Goal: Task Accomplishment & Management: Use online tool/utility

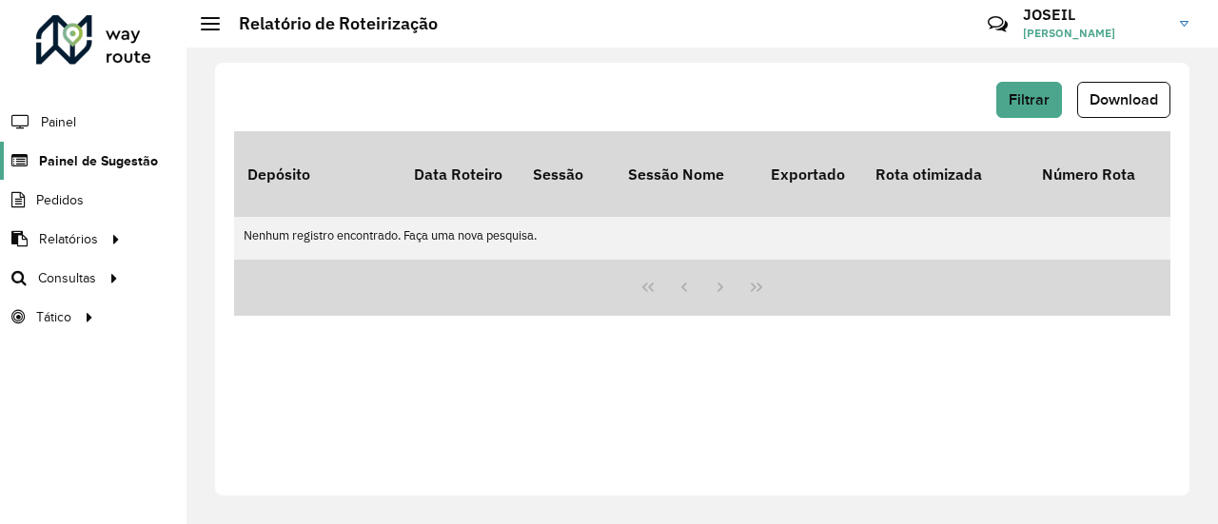
click at [112, 167] on span "Painel de Sugestão" at bounding box center [98, 161] width 119 height 20
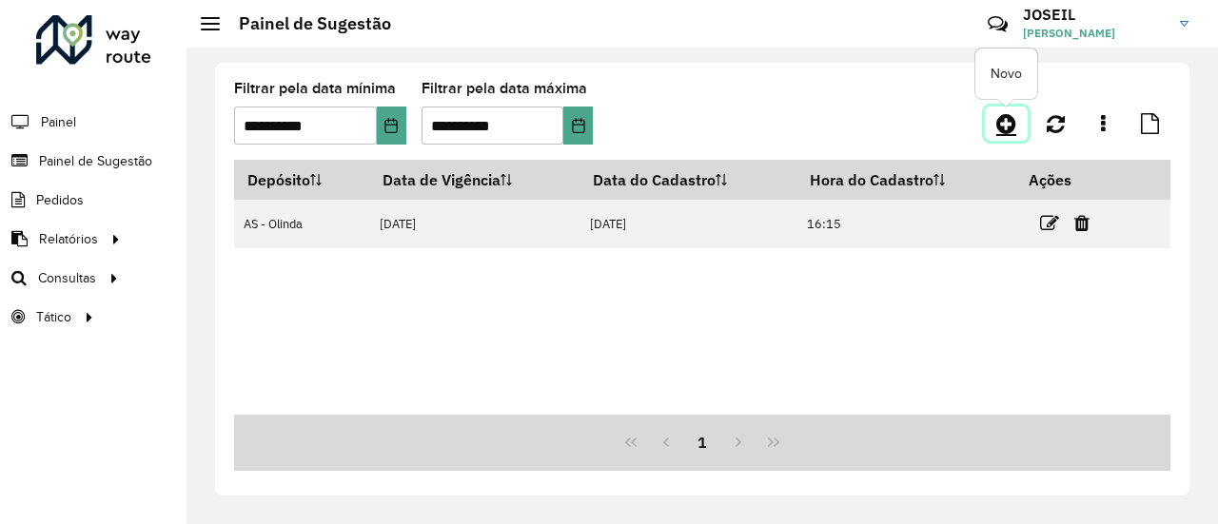
click at [1001, 128] on icon at bounding box center [1006, 123] width 20 height 23
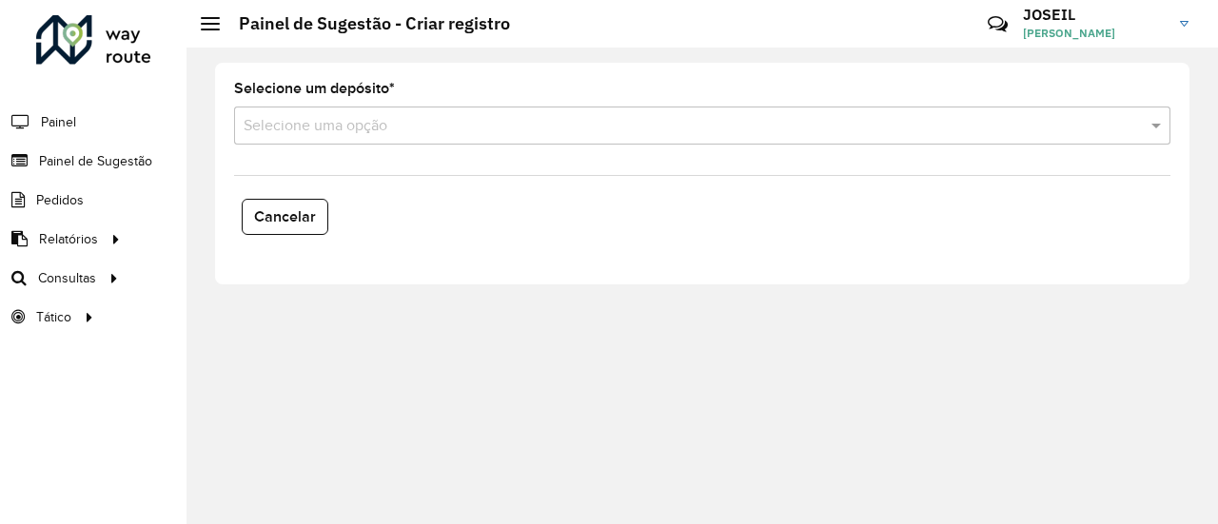
click at [308, 125] on input "text" at bounding box center [683, 126] width 879 height 23
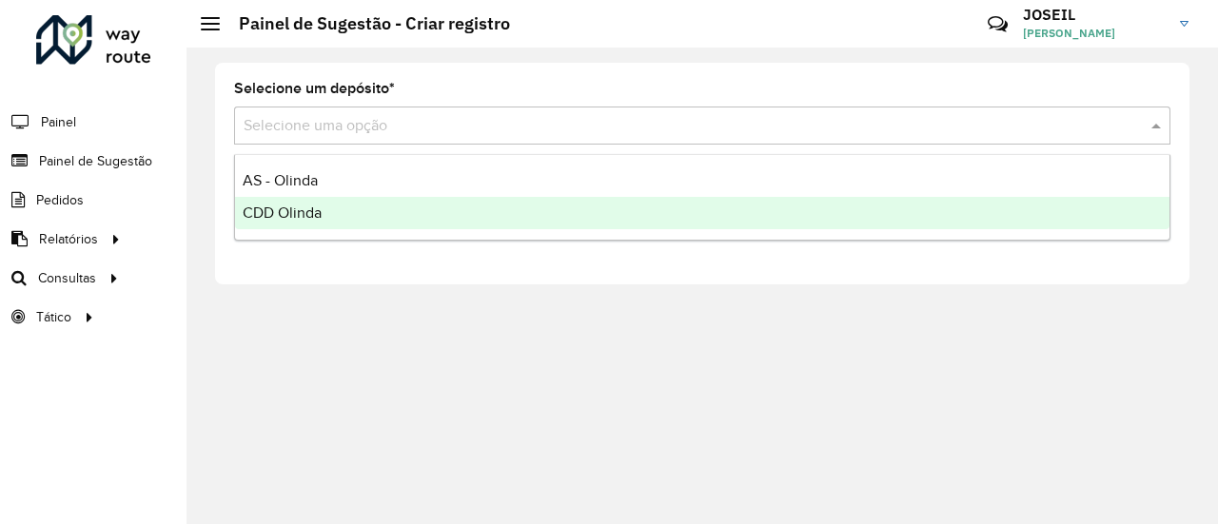
click at [274, 212] on span "CDD Olinda" at bounding box center [282, 213] width 79 height 16
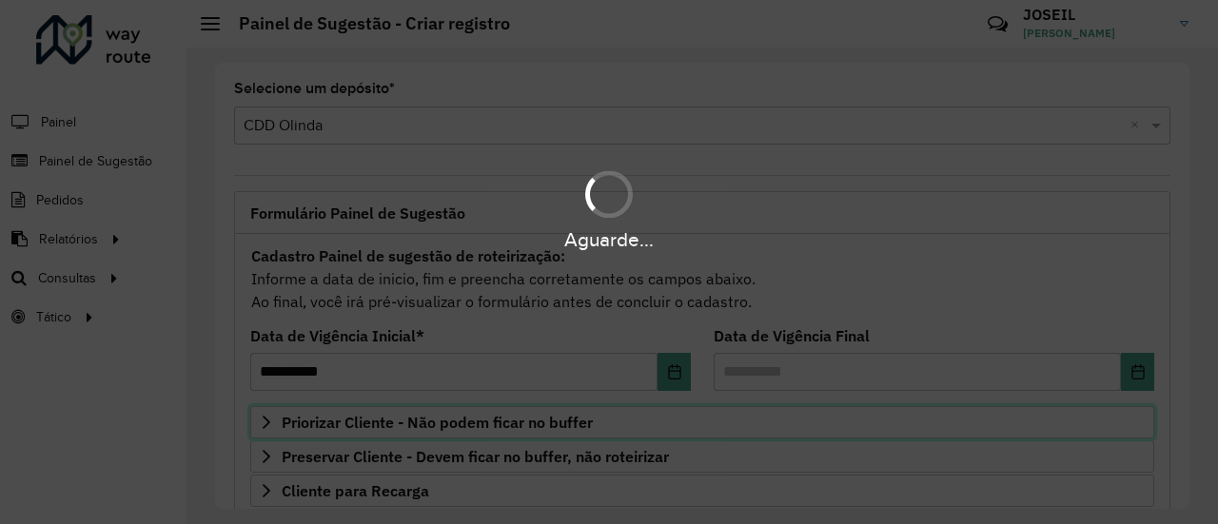
click at [331, 425] on span "Priorizar Cliente - Não podem ficar no buffer" at bounding box center [437, 422] width 311 height 15
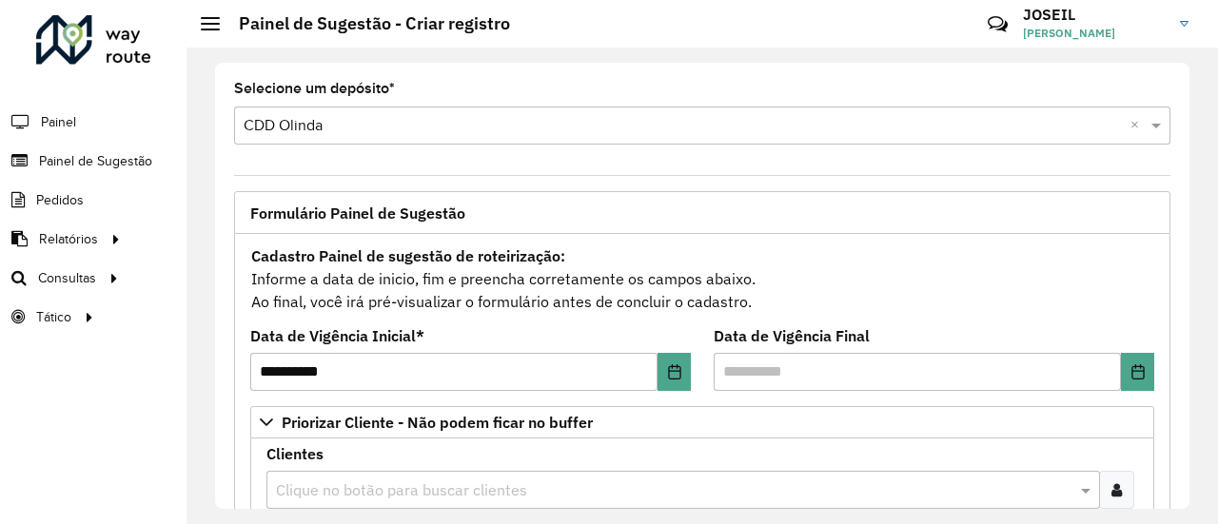
click at [325, 490] on input "text" at bounding box center [673, 491] width 805 height 23
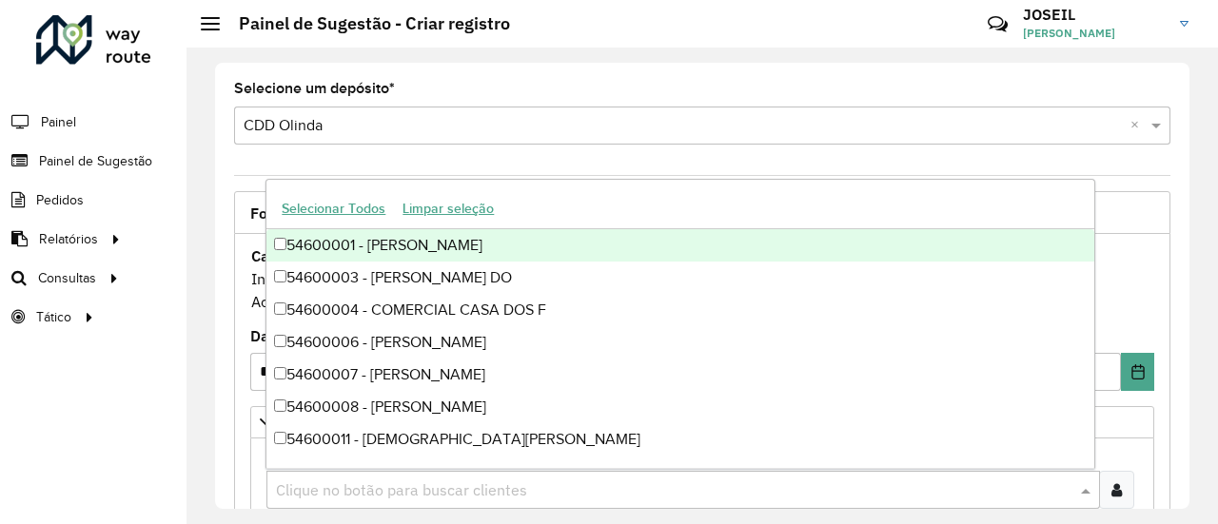
paste input "*****"
type input "*****"
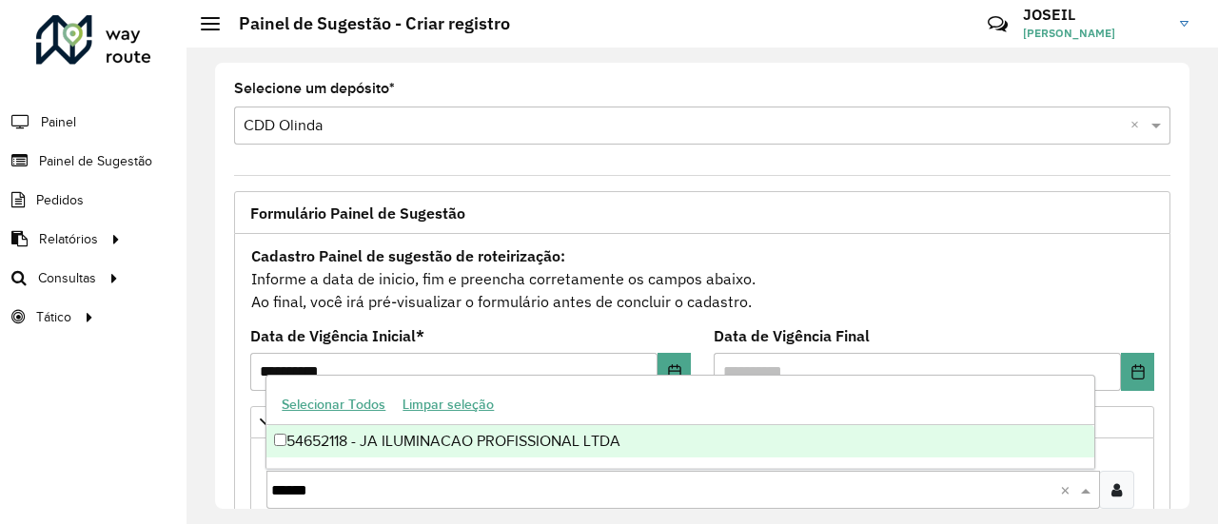
click at [305, 450] on div "54652118 - JA ILUMINACAO PROFISSIONAL LTDA" at bounding box center [679, 441] width 827 height 32
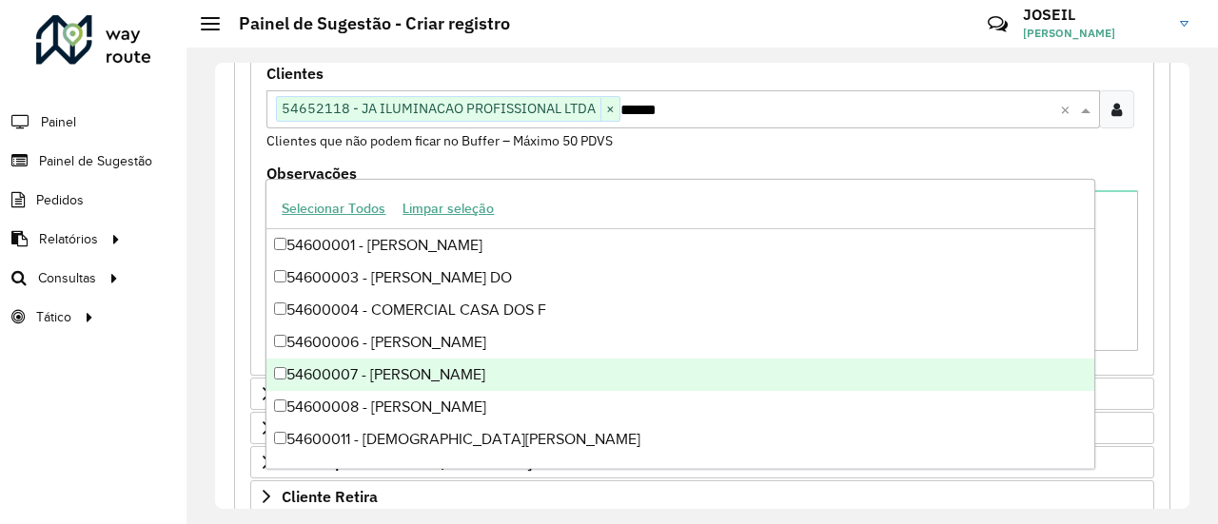
scroll to position [731, 0]
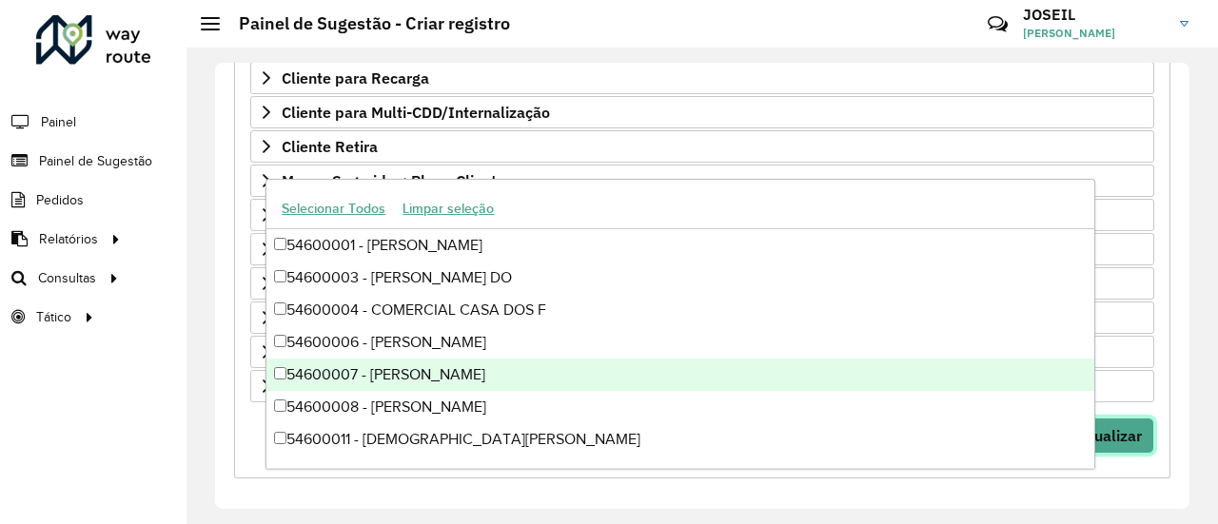
click at [1126, 441] on button "Visualizar" at bounding box center [1107, 436] width 93 height 36
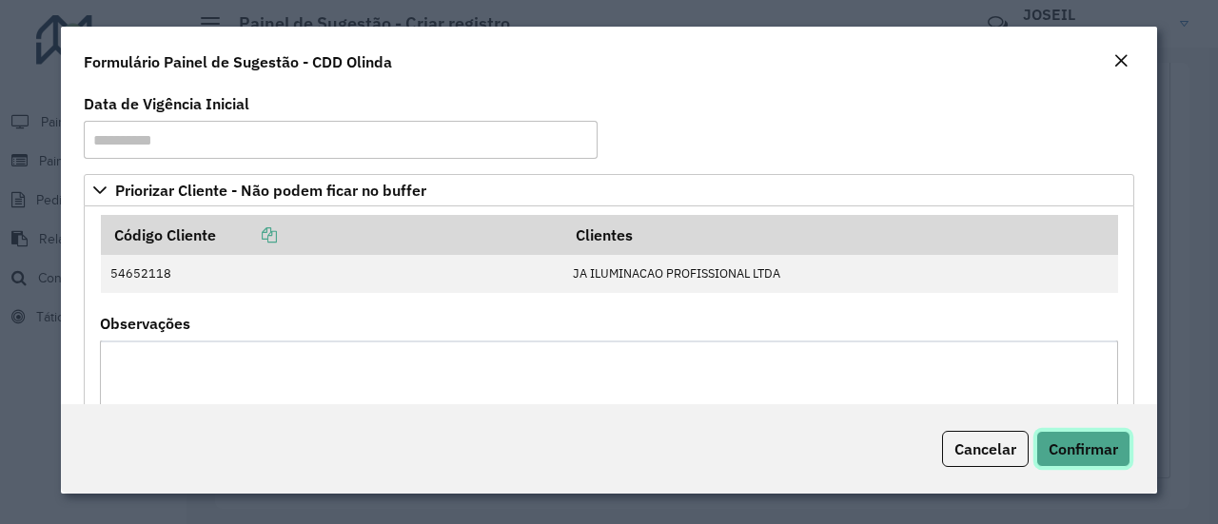
click at [1093, 454] on span "Confirmar" at bounding box center [1083, 449] width 69 height 19
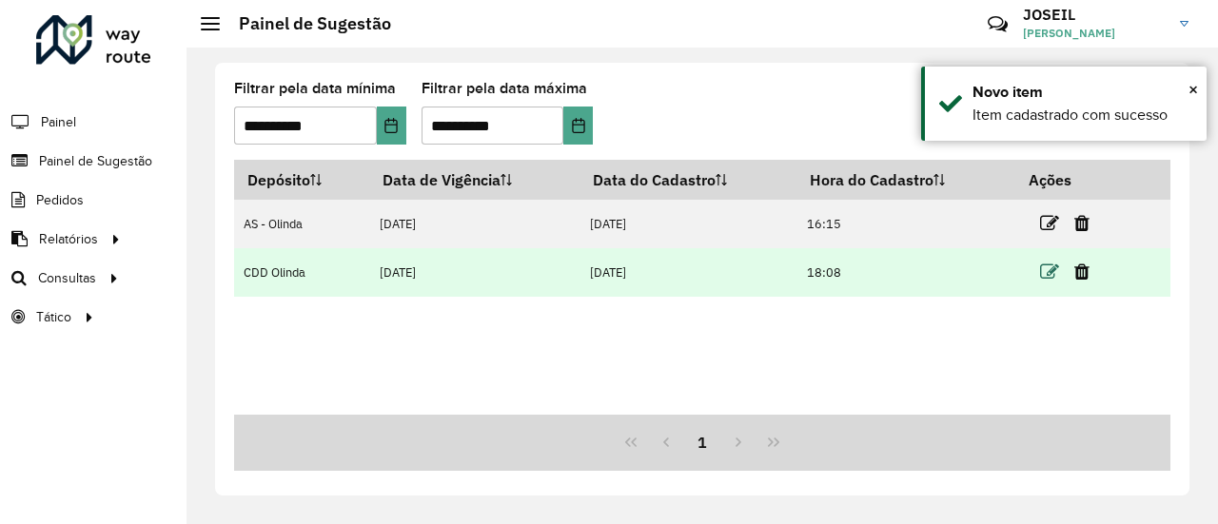
click at [1042, 273] on icon at bounding box center [1049, 272] width 19 height 19
